Goal: Register for event/course

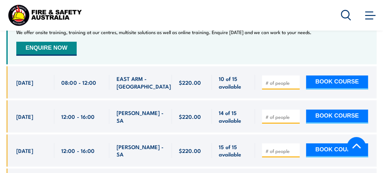
scroll to position [994, 0]
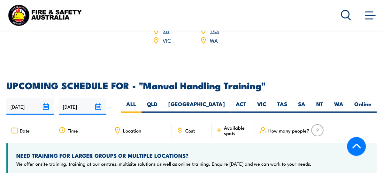
scroll to position [857, 0]
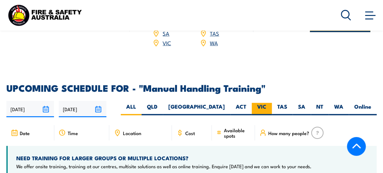
click at [259, 116] on label "VIC" at bounding box center [262, 109] width 20 height 12
click at [266, 107] on input "VIC" at bounding box center [268, 105] width 4 height 4
radio input "true"
